Goal: Navigation & Orientation: Find specific page/section

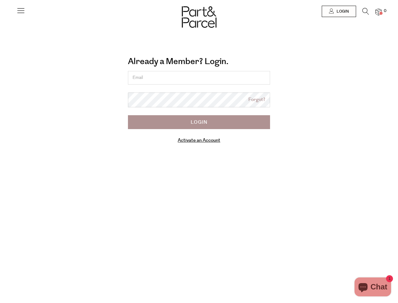
click at [199, 151] on div "Already a Member? Login. Forgot? Forgot? Login Activate an Account Manage subsc…" at bounding box center [199, 101] width 350 height 101
click at [21, 13] on icon at bounding box center [20, 10] width 9 height 9
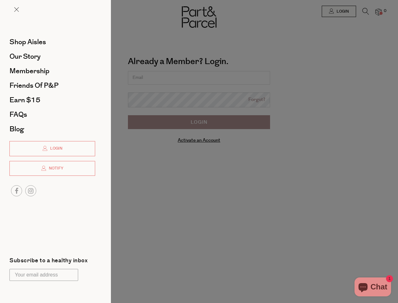
click at [339, 11] on div at bounding box center [199, 151] width 398 height 303
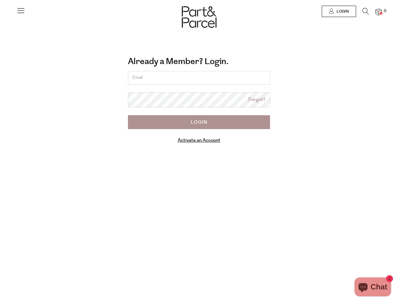
click at [366, 13] on icon at bounding box center [366, 11] width 7 height 7
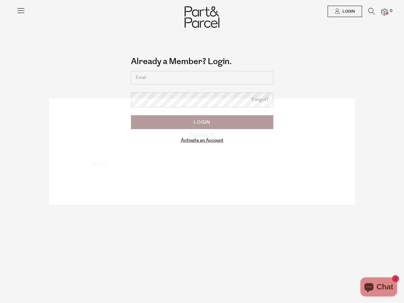
click at [379, 12] on div "Search" at bounding box center [201, 151] width 369 height 303
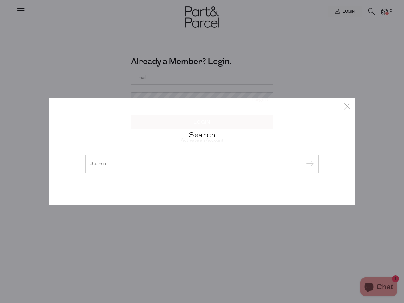
click at [0, 151] on div "Search" at bounding box center [202, 151] width 404 height 303
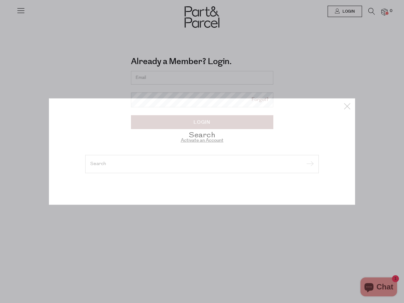
click at [0, 15] on div "Search" at bounding box center [202, 151] width 404 height 303
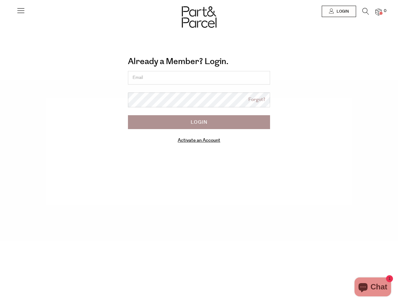
click at [0, 79] on body "Ready to stock up? Close No items in your parcel. Loading Join to Save on this …" at bounding box center [199, 205] width 398 height 411
click at [0, 151] on body "Ready to stock up? Close No items in your parcel. Loading Join to Save on this …" at bounding box center [199, 205] width 398 height 411
click at [0, 14] on div at bounding box center [199, 11] width 398 height 23
